Goal: Task Accomplishment & Management: Manage account settings

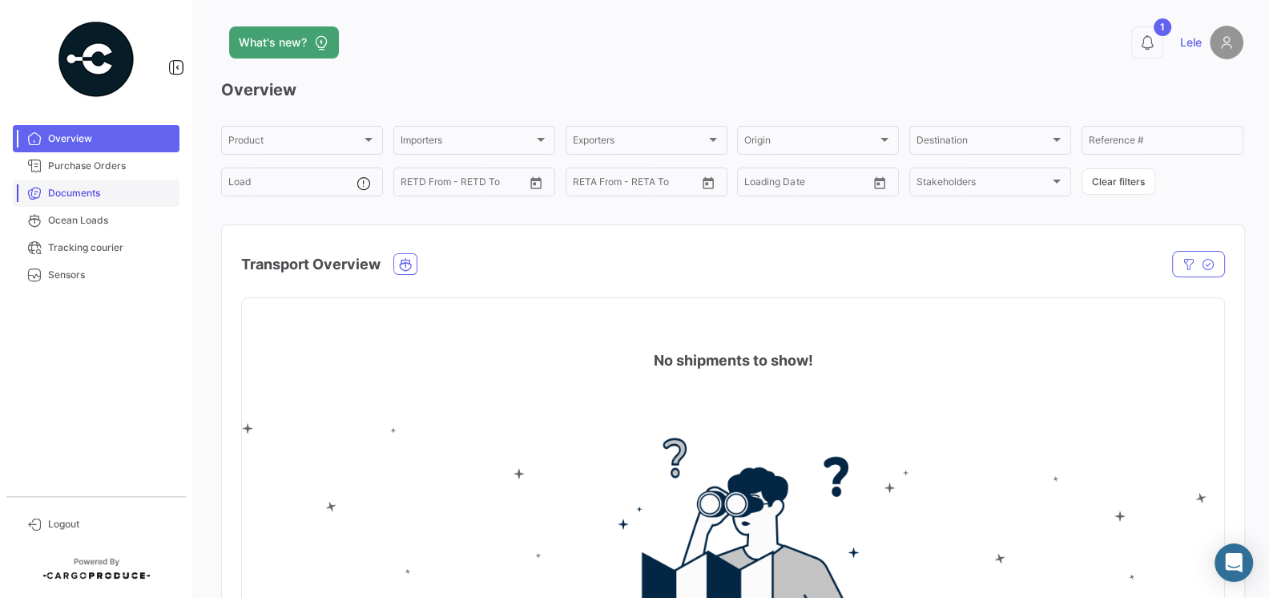
click at [90, 198] on span "Documents" at bounding box center [110, 193] width 125 height 14
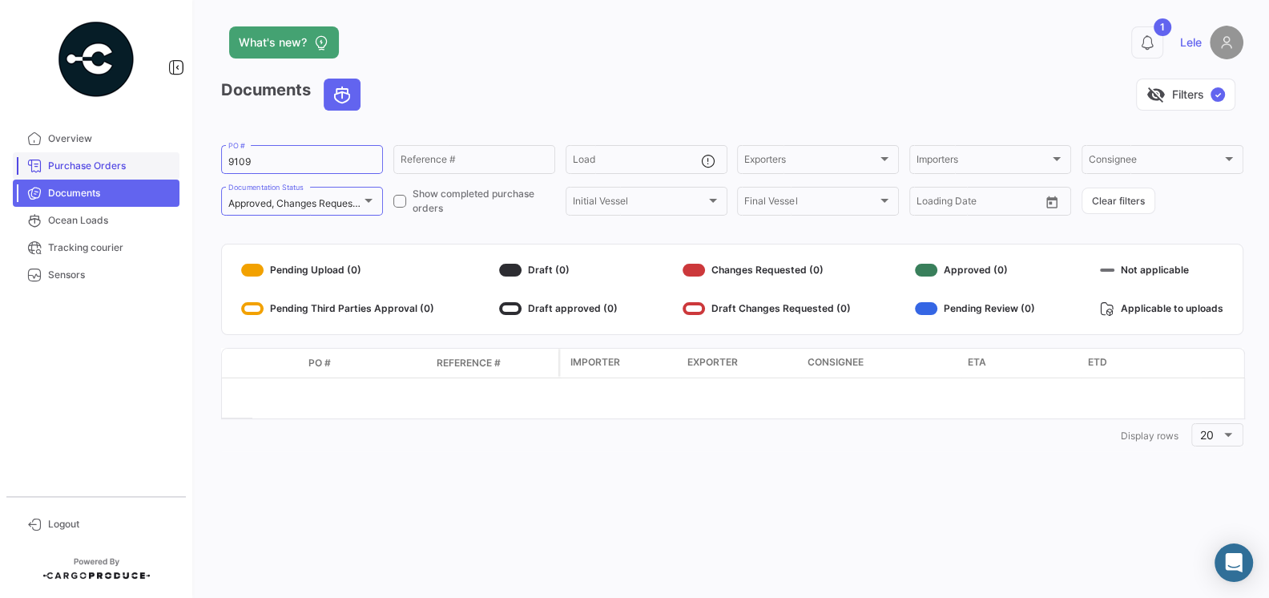
click at [94, 154] on link "Purchase Orders" at bounding box center [96, 165] width 167 height 27
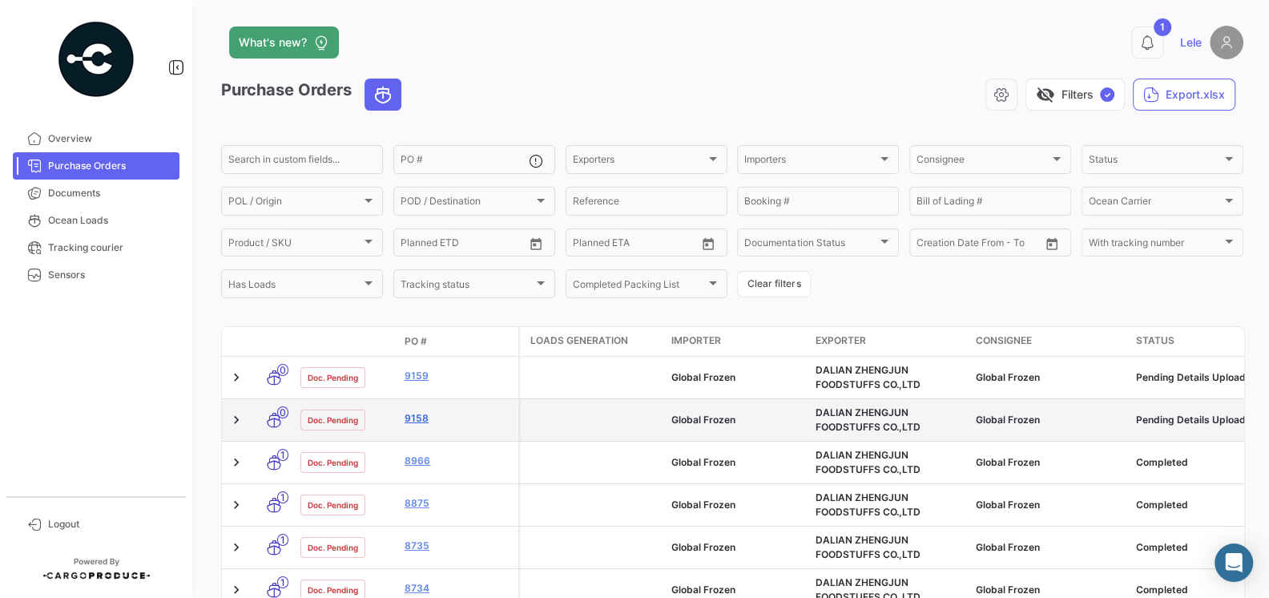
click at [421, 425] on link "9158" at bounding box center [457, 418] width 107 height 14
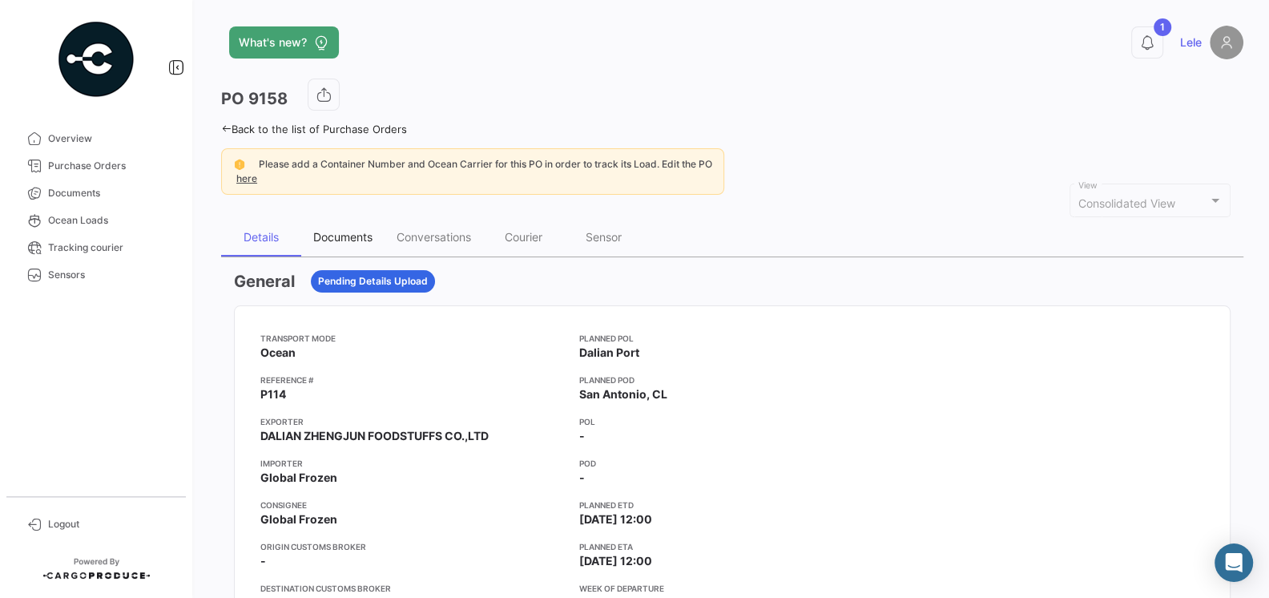
click at [344, 241] on div "Documents" at bounding box center [342, 237] width 59 height 14
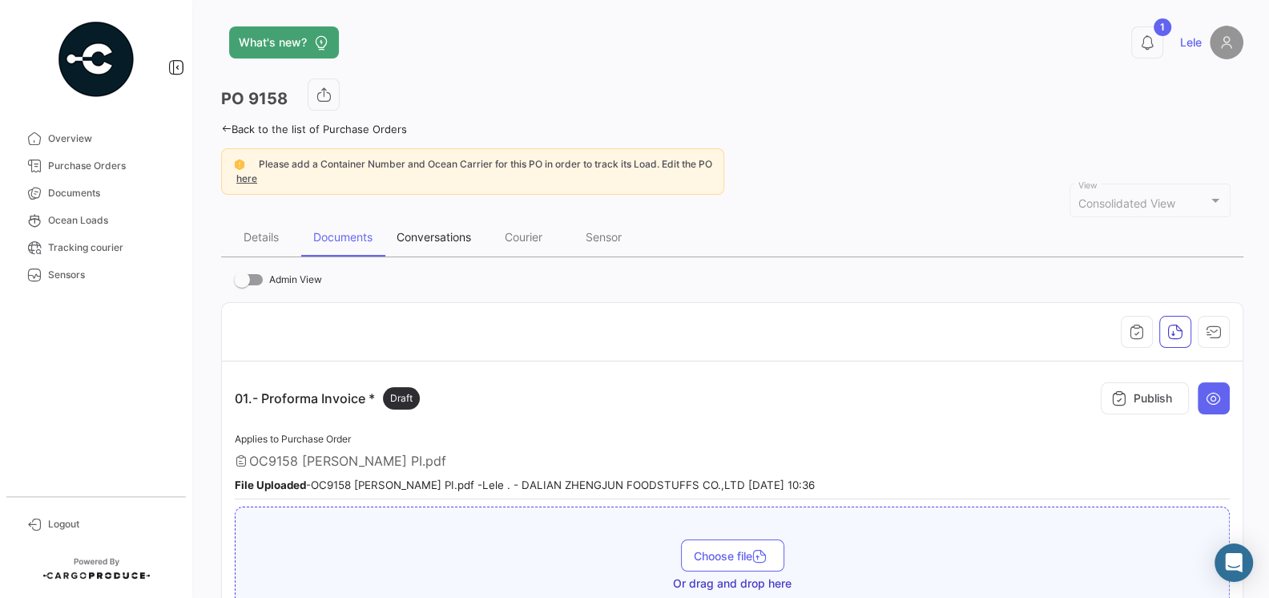
click at [446, 241] on div "Conversations" at bounding box center [433, 237] width 74 height 14
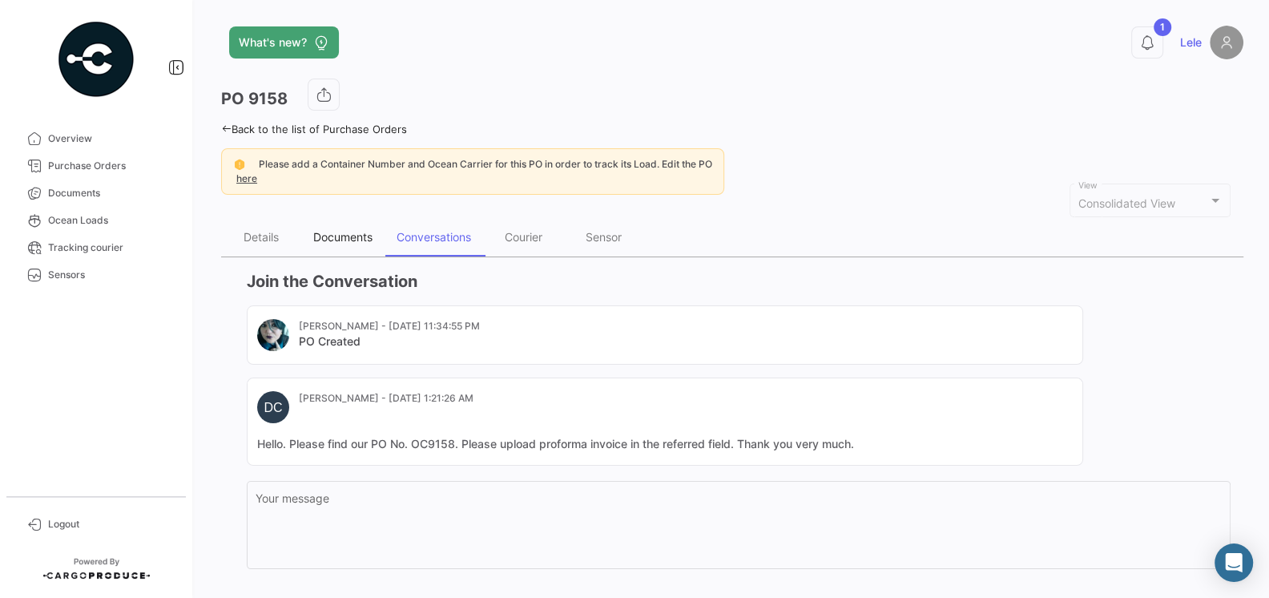
click at [359, 230] on div "Documents" at bounding box center [342, 237] width 59 height 14
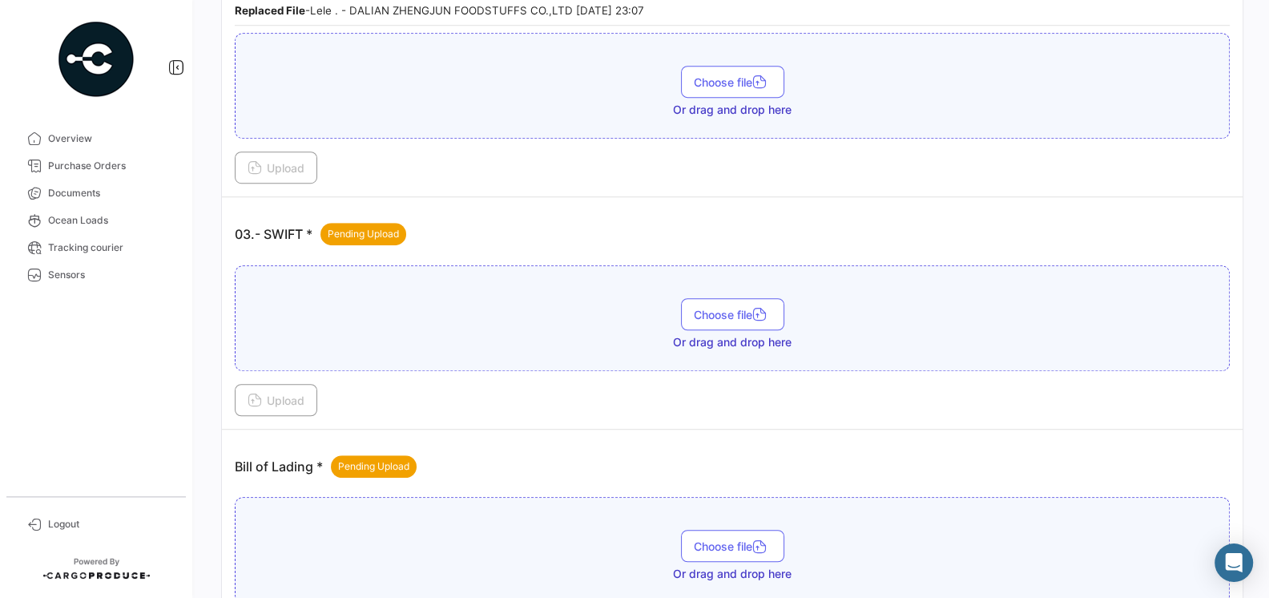
scroll to position [799, 0]
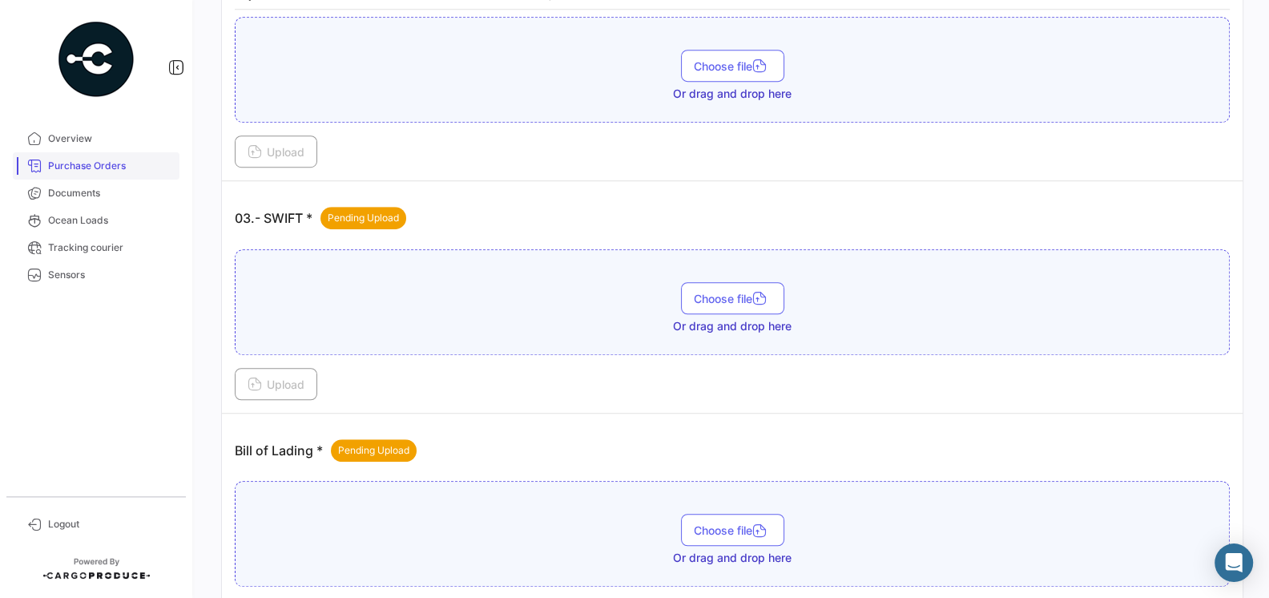
click at [106, 169] on span "Purchase Orders" at bounding box center [110, 166] width 125 height 14
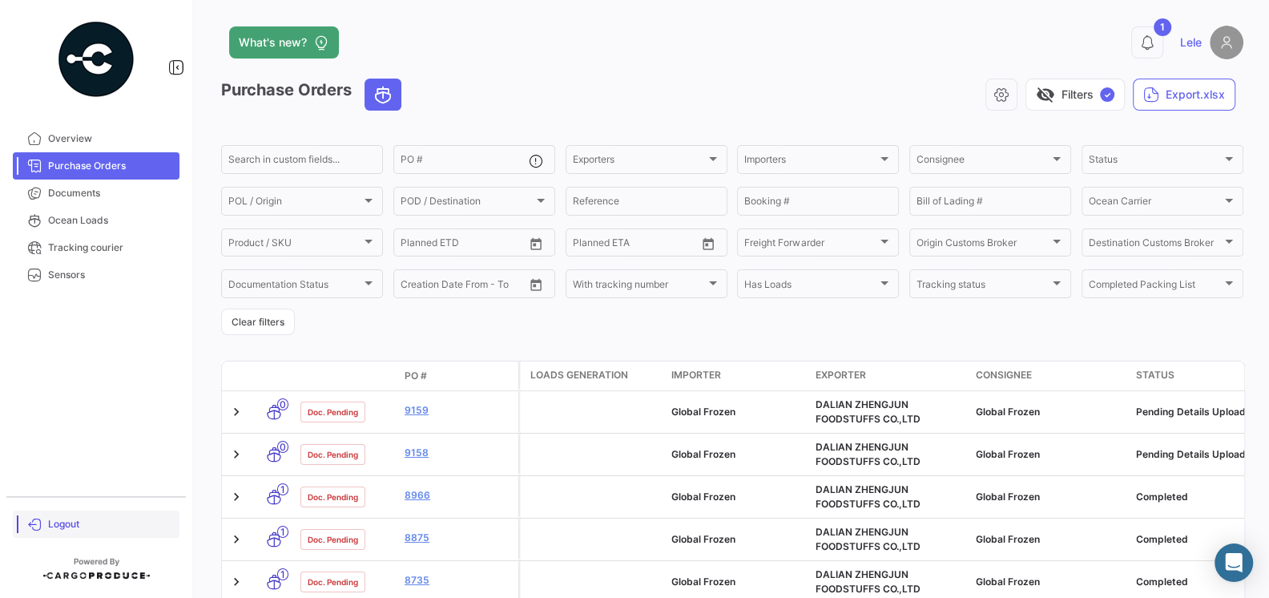
click at [73, 524] on span "Logout" at bounding box center [110, 524] width 125 height 14
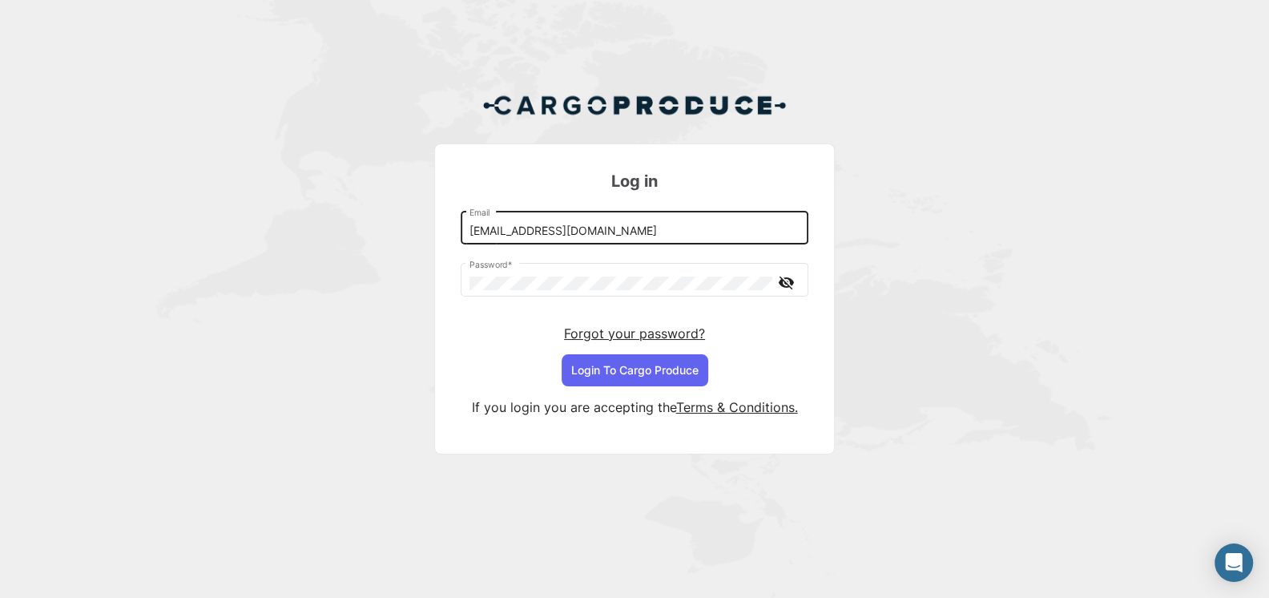
click at [625, 227] on input "[EMAIL_ADDRESS][DOMAIN_NAME]" at bounding box center [634, 231] width 331 height 14
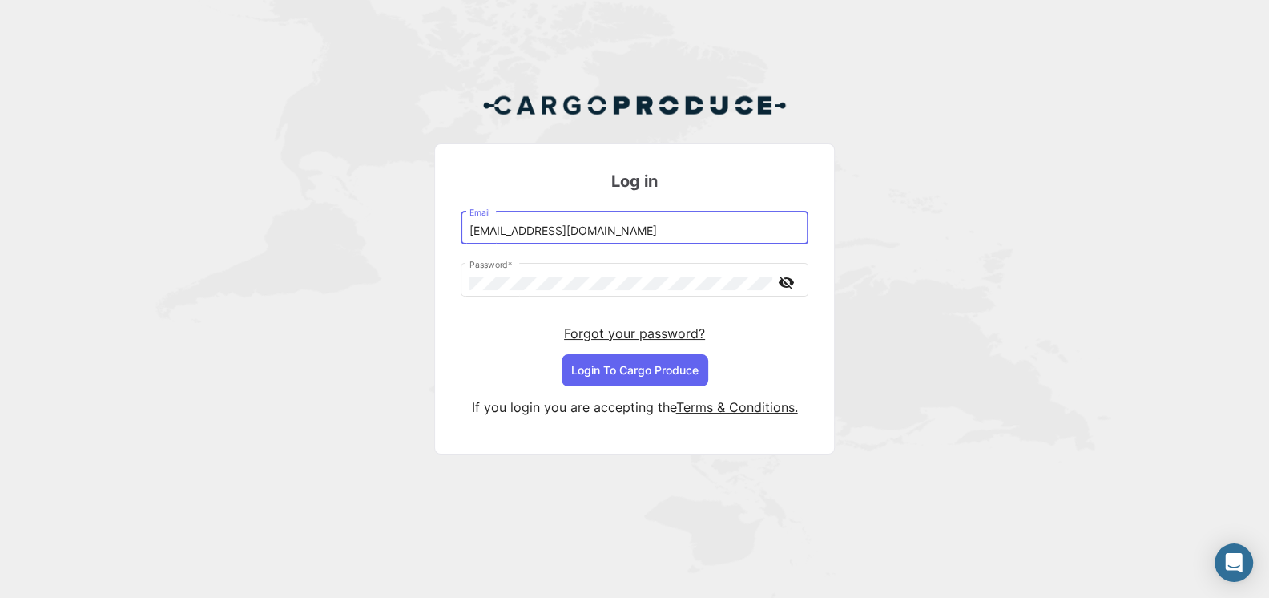
type input "[EMAIL_ADDRESS][DOMAIN_NAME]"
click at [602, 368] on button "Login To Cargo Produce" at bounding box center [634, 370] width 147 height 32
